Goal: Transaction & Acquisition: Purchase product/service

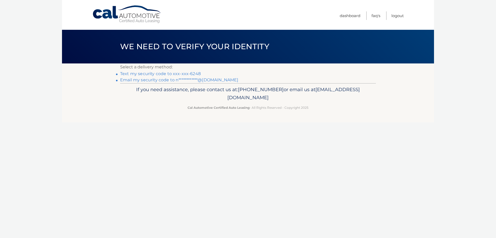
click at [166, 72] on link "Text my security code to xxx-xxx-6248" at bounding box center [160, 73] width 81 height 5
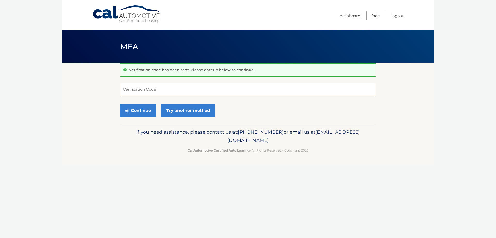
click at [155, 86] on input "Verification Code" at bounding box center [248, 89] width 256 height 13
type input "610135"
click at [120, 104] on button "Continue" at bounding box center [138, 110] width 36 height 13
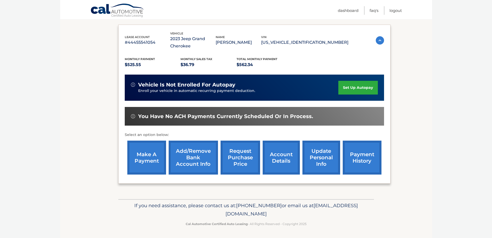
scroll to position [83, 0]
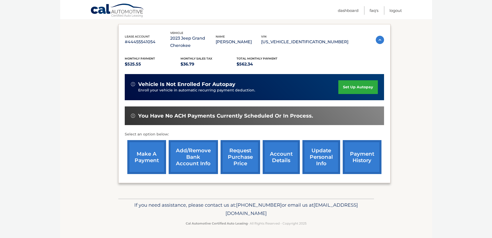
click at [145, 160] on link "make a payment" at bounding box center [146, 157] width 39 height 34
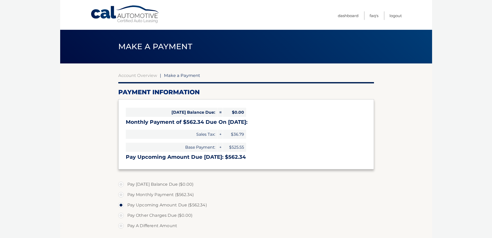
select select "ZDZjNWIyZmMtYjBhNi00MDFmLTkzZmEtMDkyZTA3NmJmZTM4"
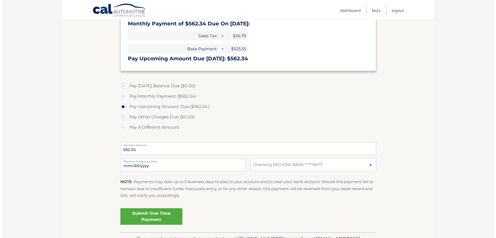
scroll to position [129, 0]
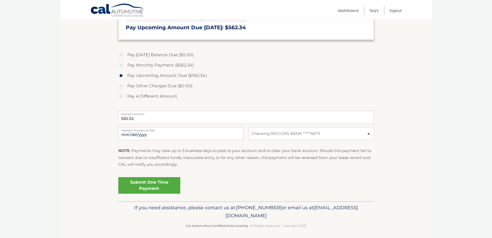
click at [146, 188] on link "Submit One Time Payment" at bounding box center [149, 185] width 62 height 17
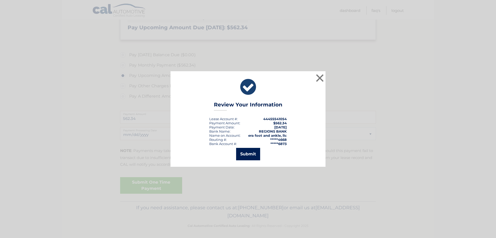
click at [248, 155] on button "Submit" at bounding box center [248, 154] width 24 height 12
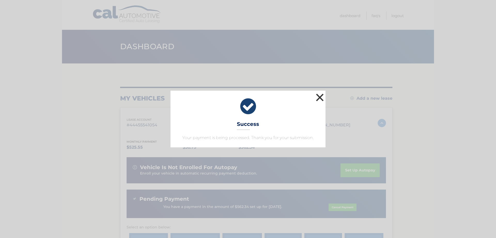
click at [318, 97] on button "×" at bounding box center [320, 97] width 10 height 10
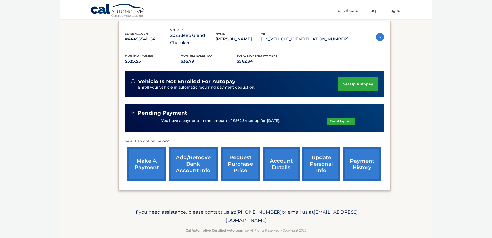
scroll to position [93, 0]
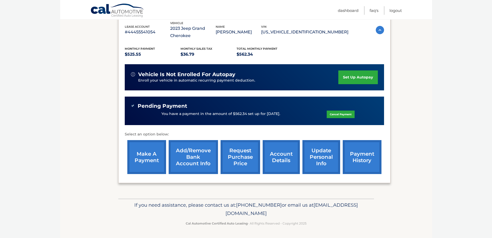
click at [367, 157] on link "payment history" at bounding box center [362, 157] width 39 height 34
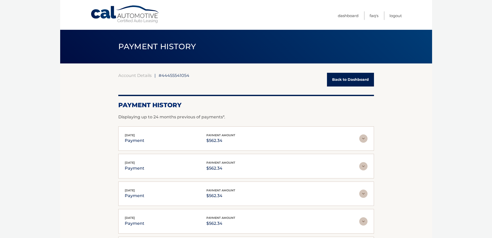
click at [346, 78] on link "Back to Dashboard" at bounding box center [350, 80] width 47 height 14
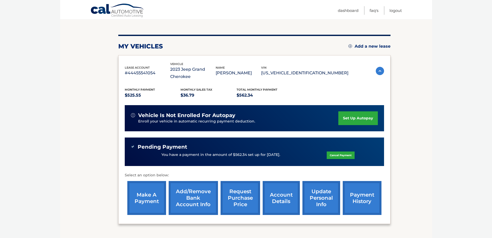
scroll to position [78, 0]
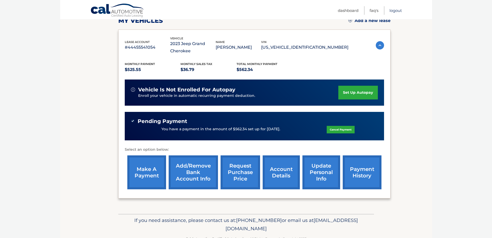
click at [400, 9] on link "Logout" at bounding box center [396, 10] width 12 height 9
